Goal: Information Seeking & Learning: Learn about a topic

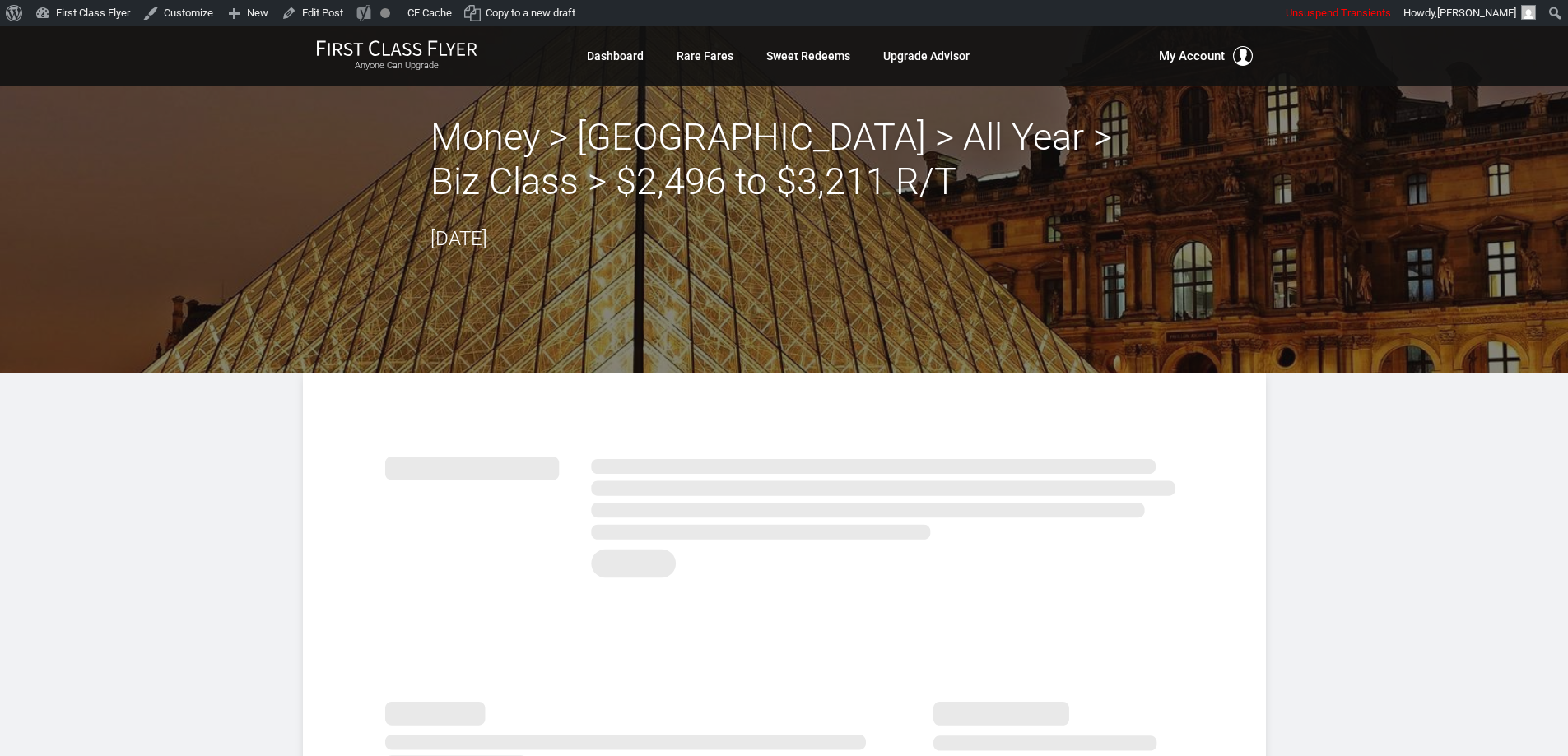
click at [469, 152] on h2 "Money > Paris > All Year > Biz Class > $2,496 to $3,211 R/T" at bounding box center [785, 159] width 708 height 89
click at [606, 163] on h2 "Money > Paris > All Year > Biz Class > $2,496 to $3,211 R/T" at bounding box center [785, 159] width 708 height 89
click at [750, 155] on h2 "Money > Paris > All Year > Biz Class > $2,496 to $3,211 R/T" at bounding box center [785, 159] width 708 height 89
click at [912, 165] on h2 "Money > Paris > All Year > Biz Class > $2,496 to $3,211 R/T" at bounding box center [785, 159] width 708 height 89
click at [615, 175] on h2 "Money > Paris > All Year > Biz Class > $2,496 to $3,211 R/T" at bounding box center [785, 159] width 708 height 89
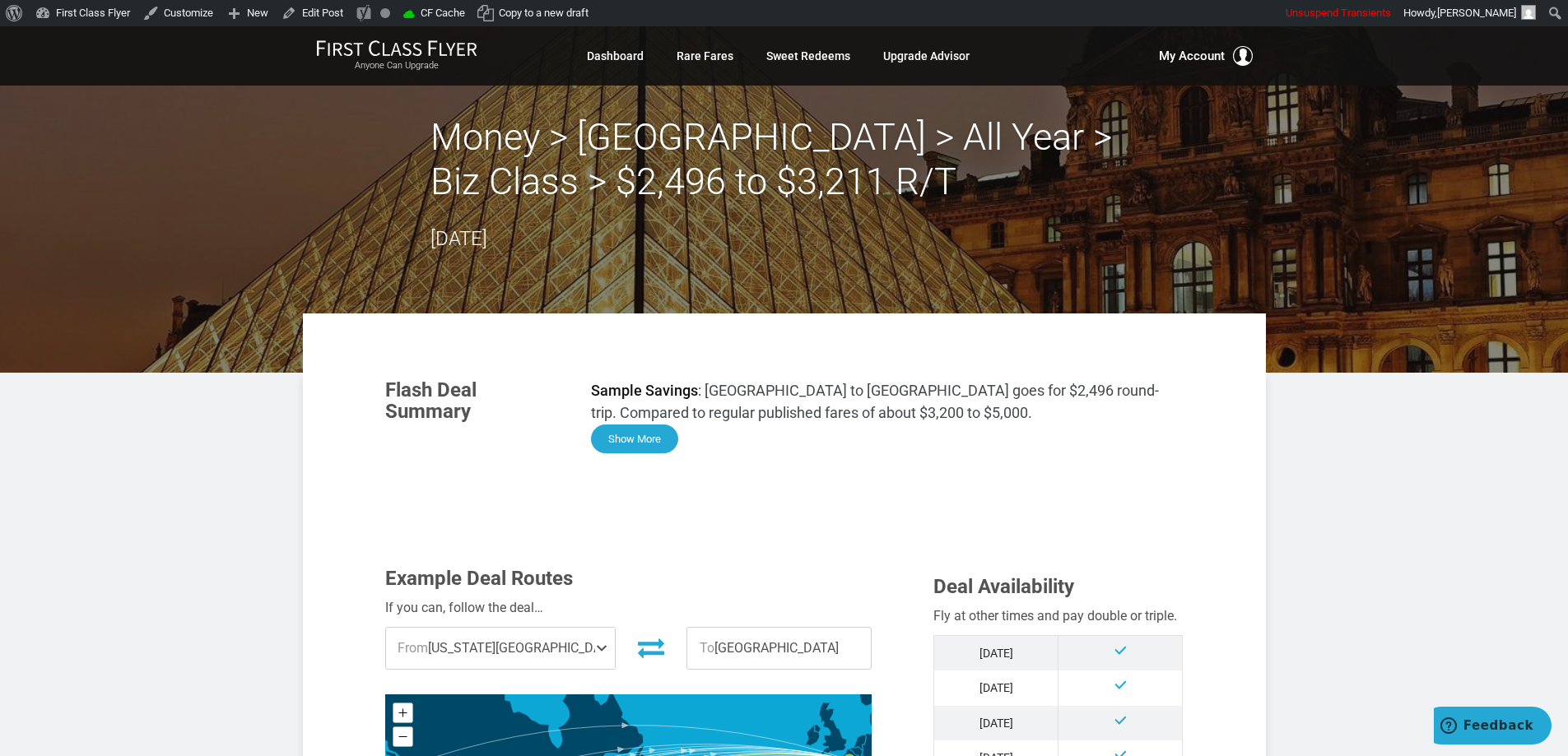
click at [644, 451] on button "Show More" at bounding box center [634, 438] width 87 height 28
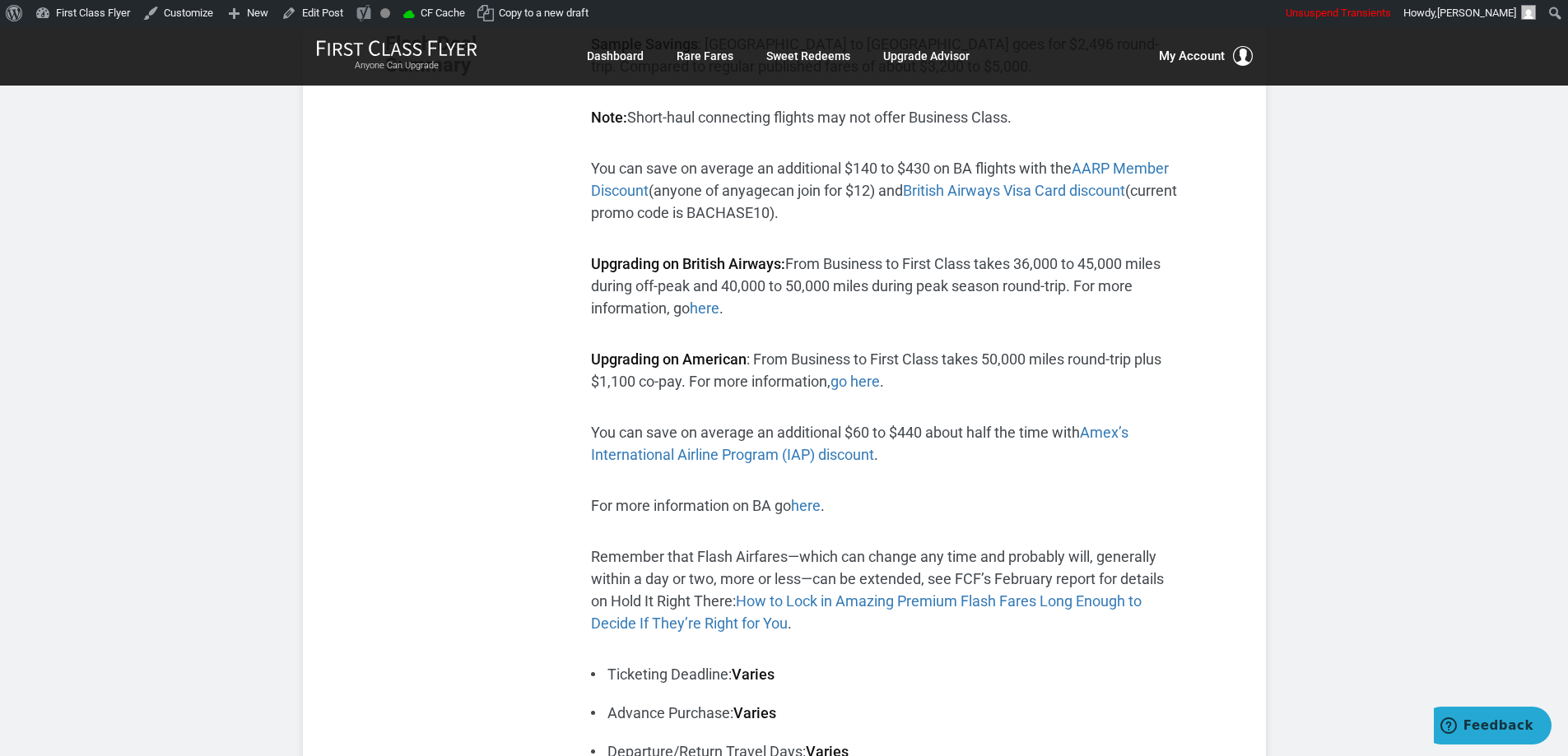
scroll to position [247, 0]
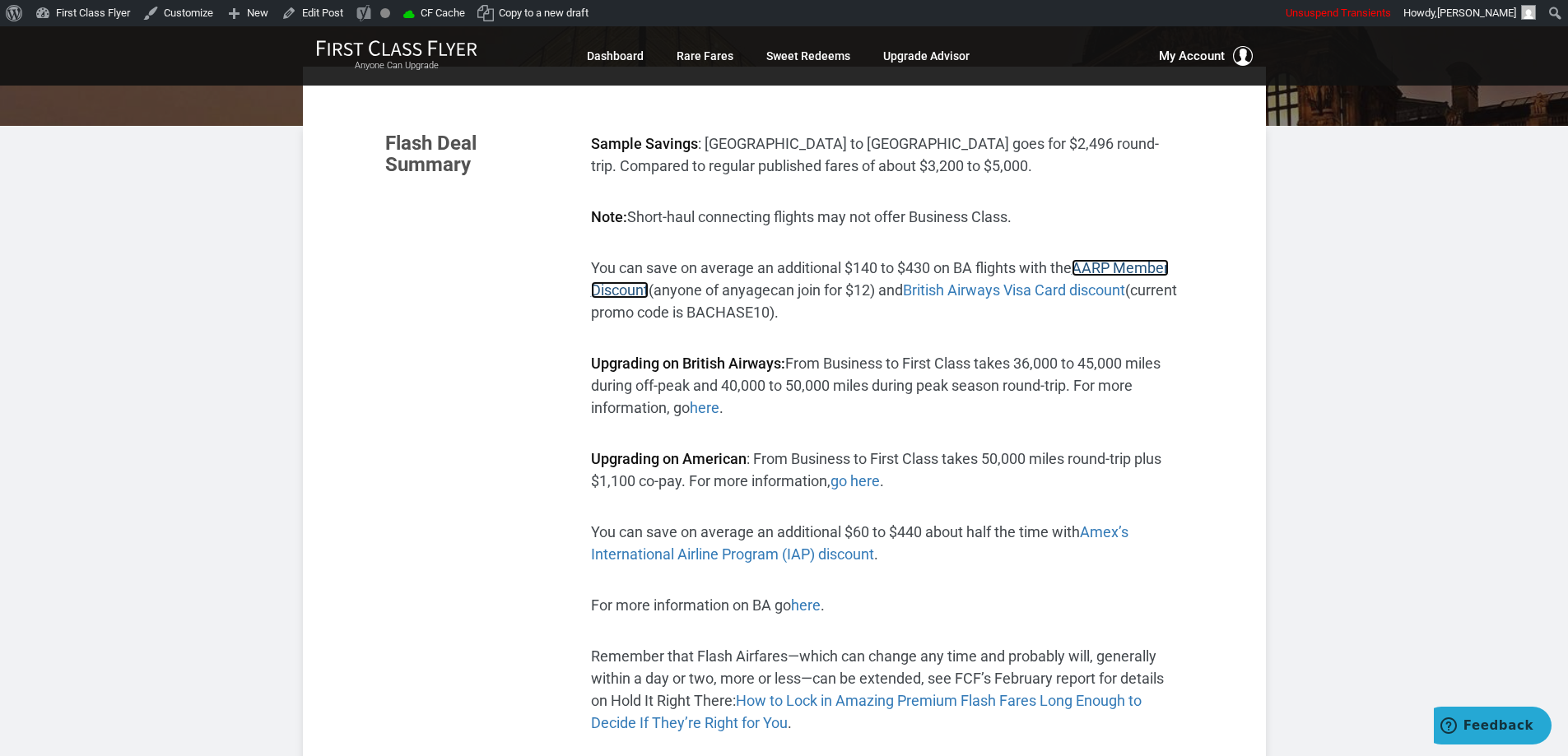
click at [1156, 267] on span "AARP Member Discount" at bounding box center [880, 279] width 578 height 40
click at [1021, 295] on span "British Airways Visa Card discount" at bounding box center [1014, 290] width 222 height 17
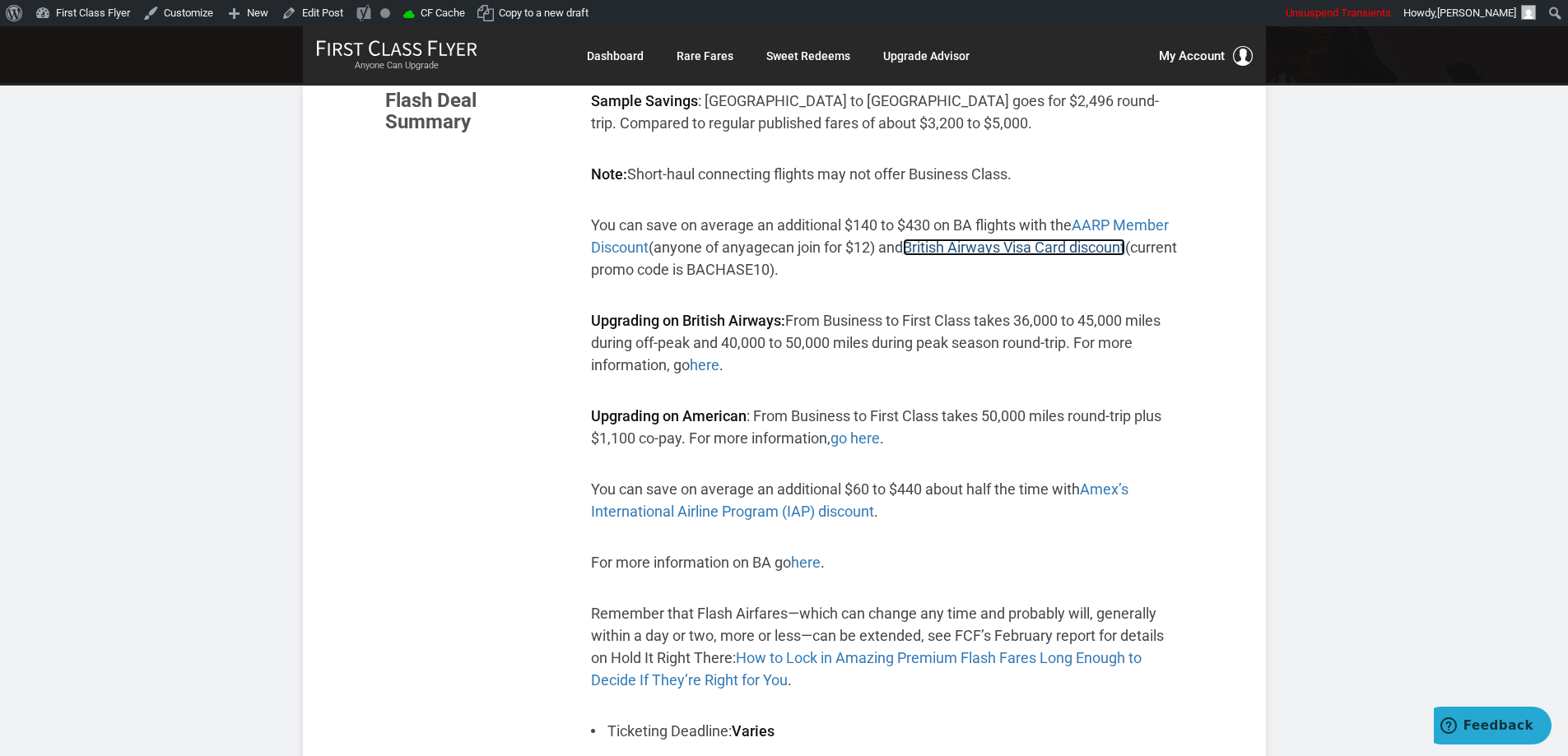
scroll to position [329, 0]
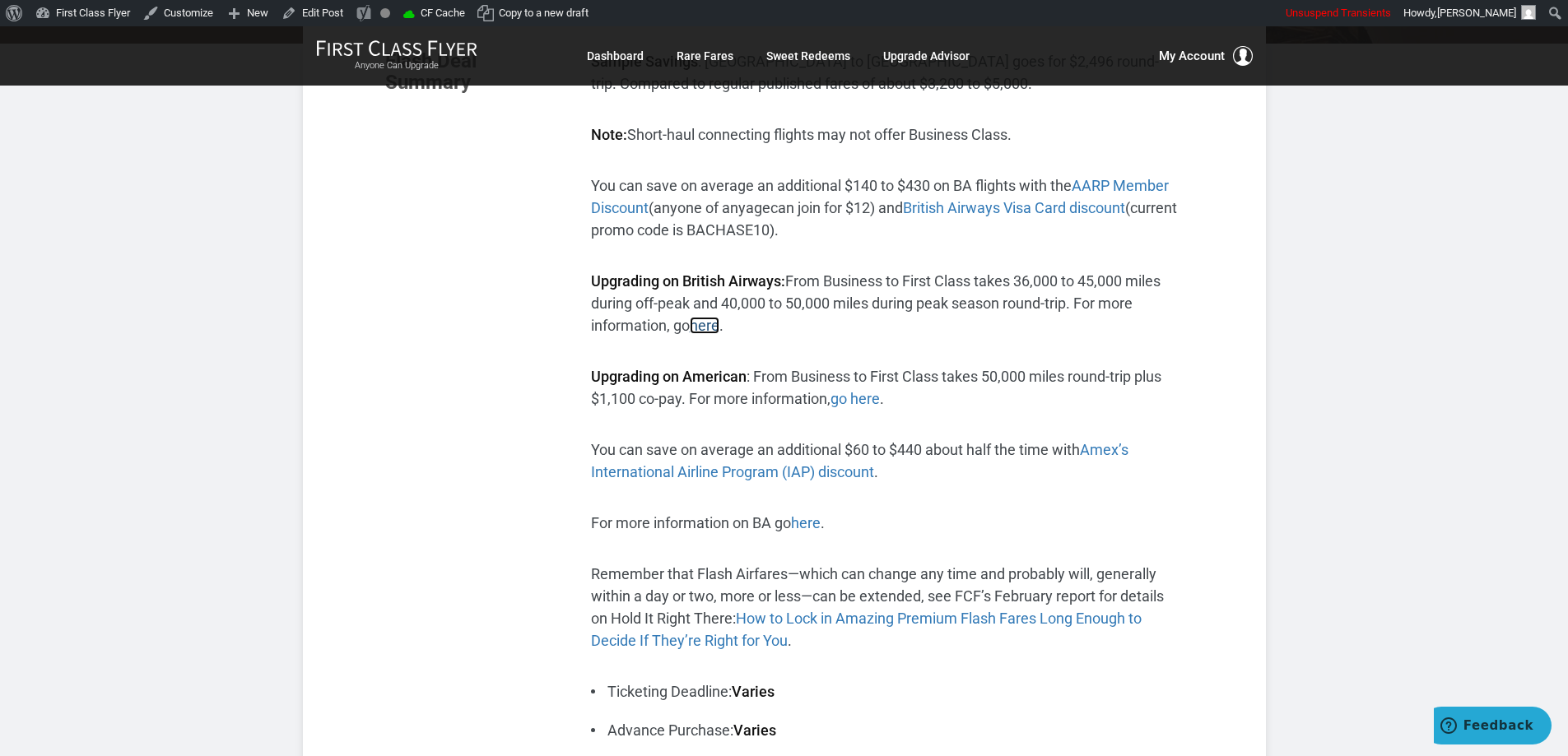
click at [707, 325] on link "here" at bounding box center [705, 325] width 29 height 17
click at [861, 391] on link "go here" at bounding box center [855, 399] width 49 height 17
click at [1119, 449] on span "Amex’s International Airline Program (IAP) discount" at bounding box center [860, 461] width 538 height 40
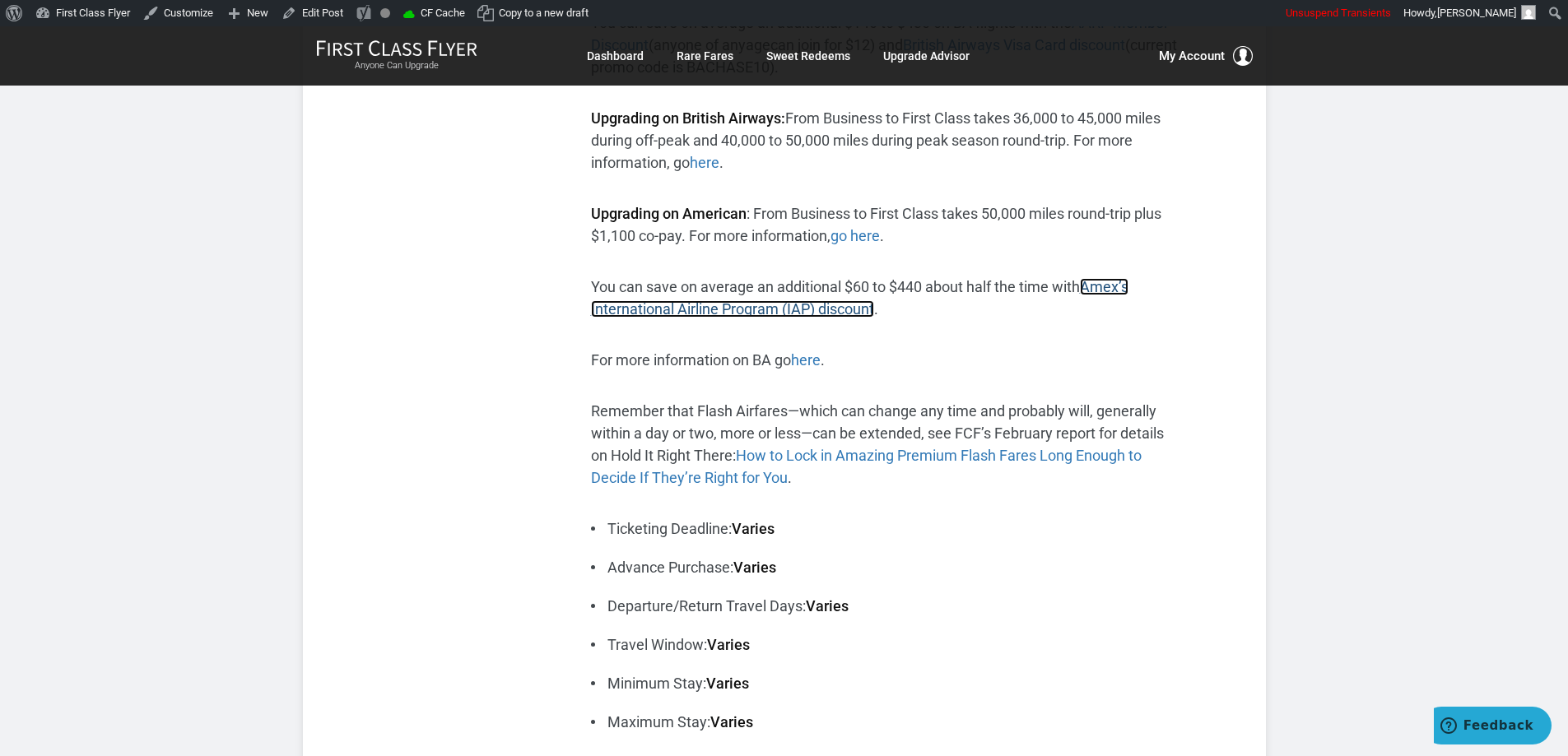
scroll to position [493, 0]
click at [821, 358] on link "here" at bounding box center [806, 358] width 29 height 17
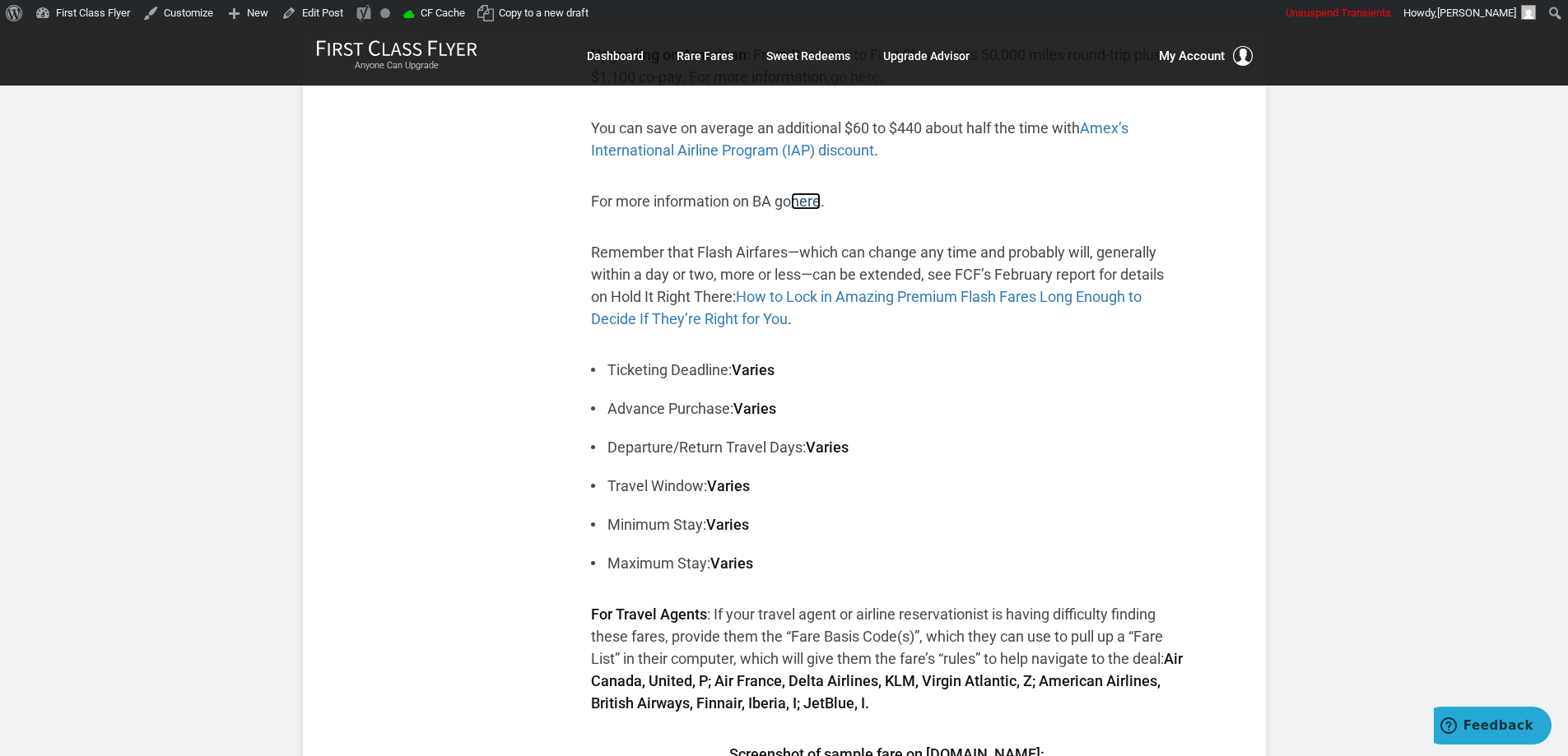
scroll to position [658, 0]
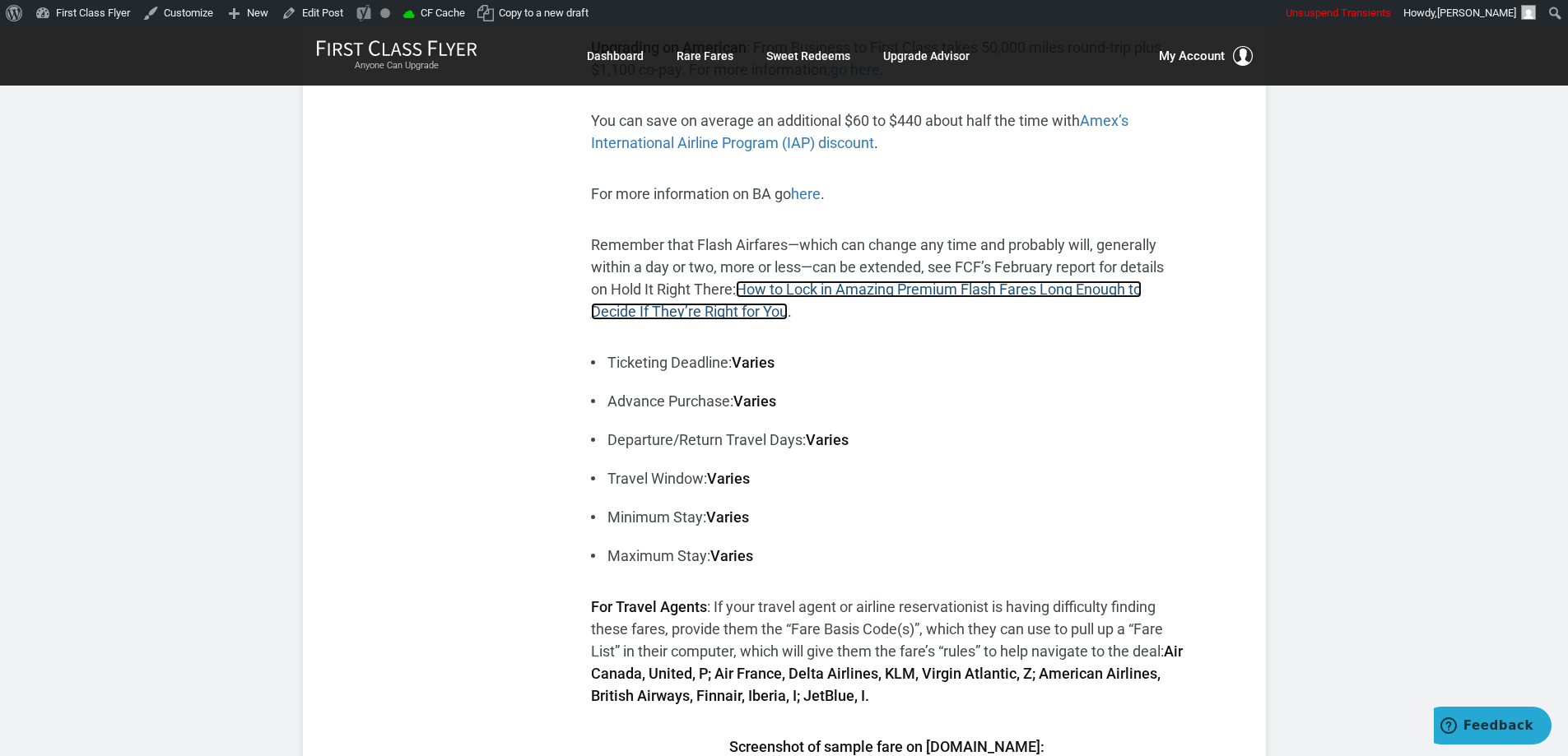
click at [1044, 290] on link "How to Lock in Amazing Premium Flash Fares Long Enough to Decide If They’re Rig…" at bounding box center [866, 301] width 551 height 40
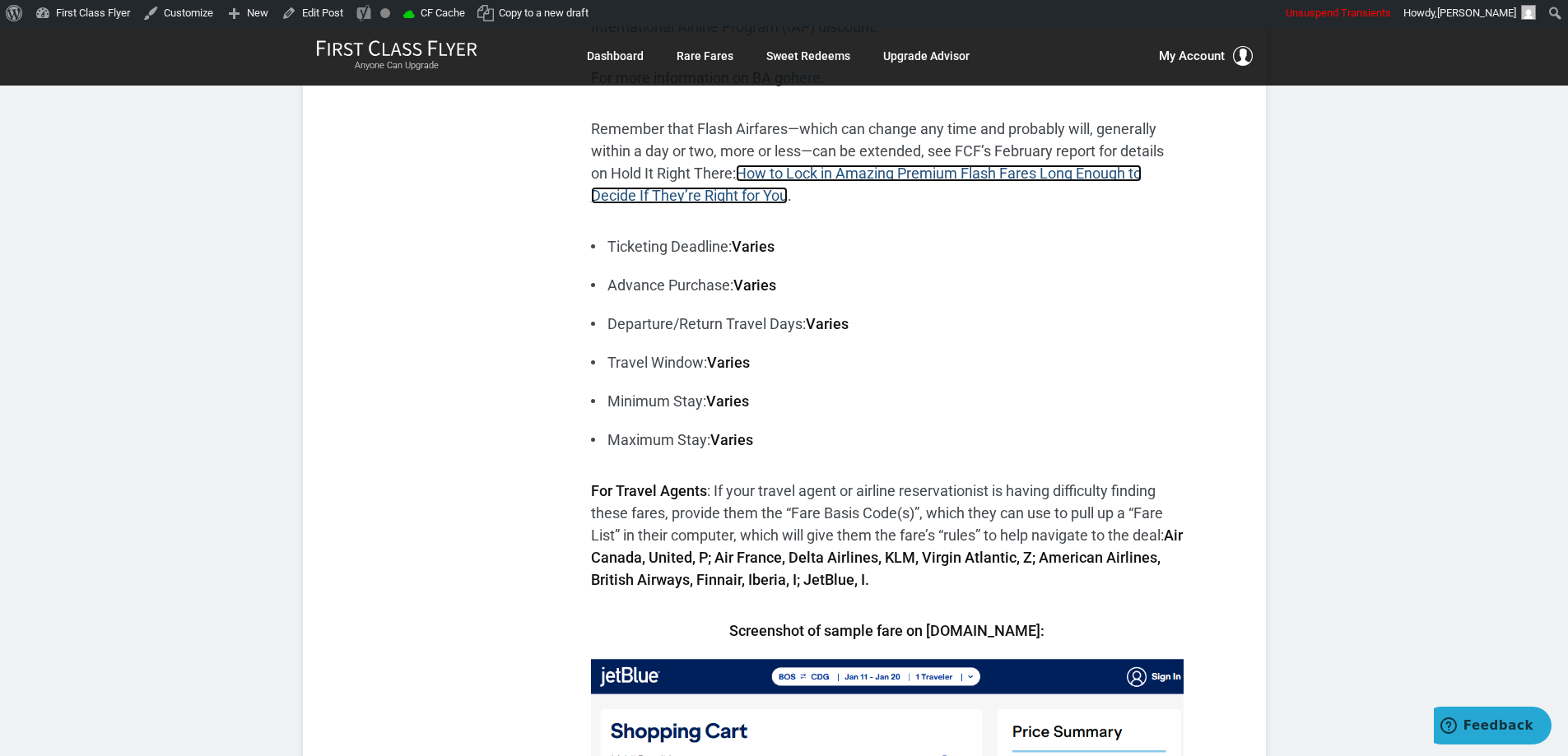
scroll to position [0, 0]
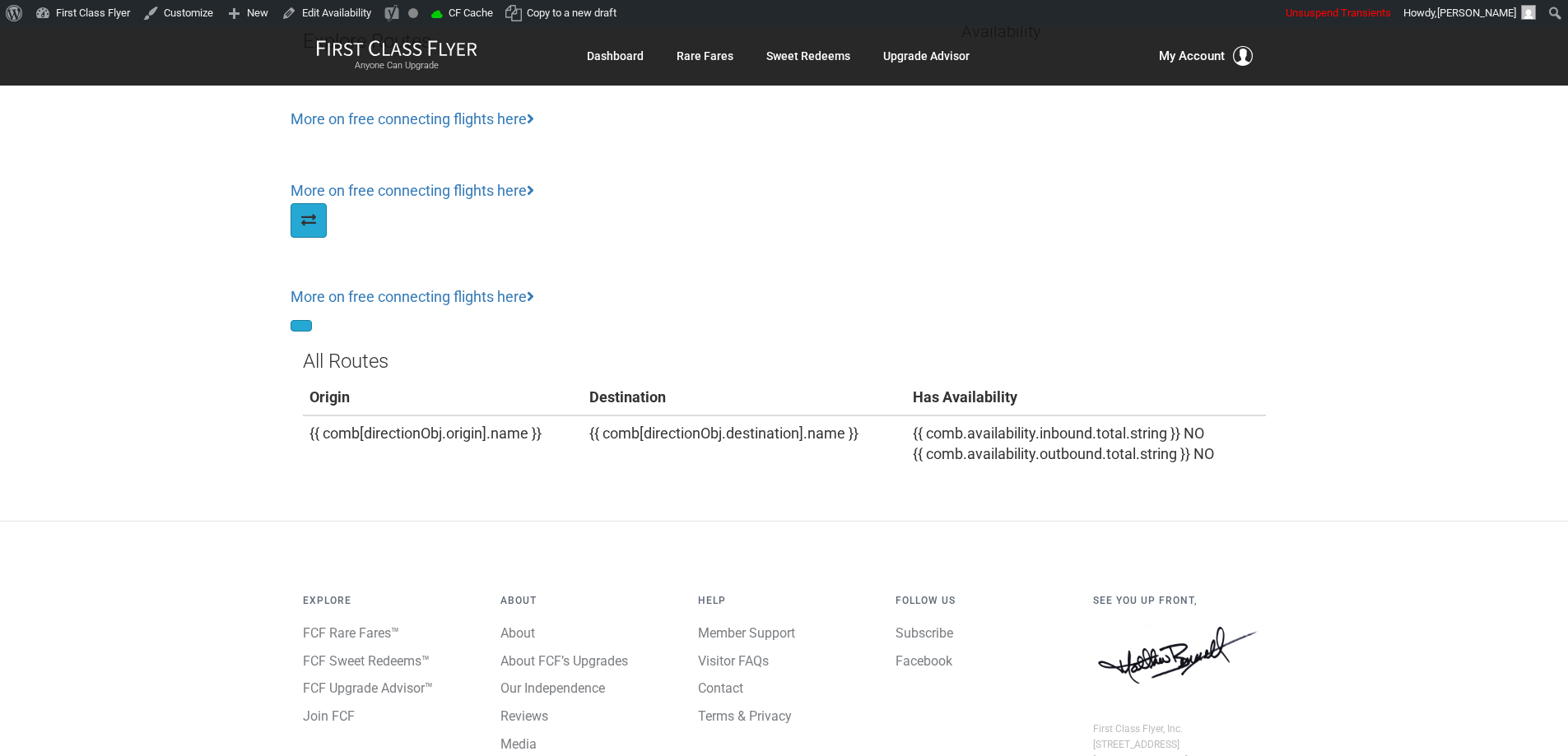
scroll to position [83, 0]
